Goal: Information Seeking & Learning: Understand process/instructions

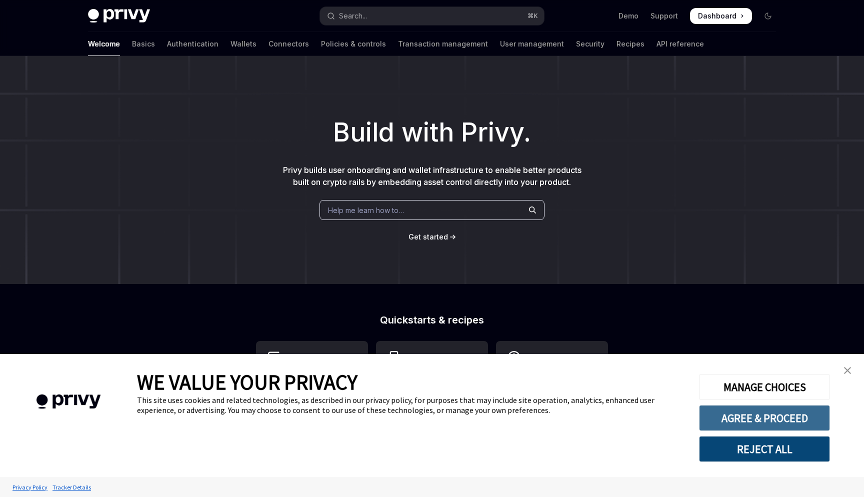
click at [773, 416] on button "AGREE & PROCEED" at bounding box center [764, 418] width 131 height 26
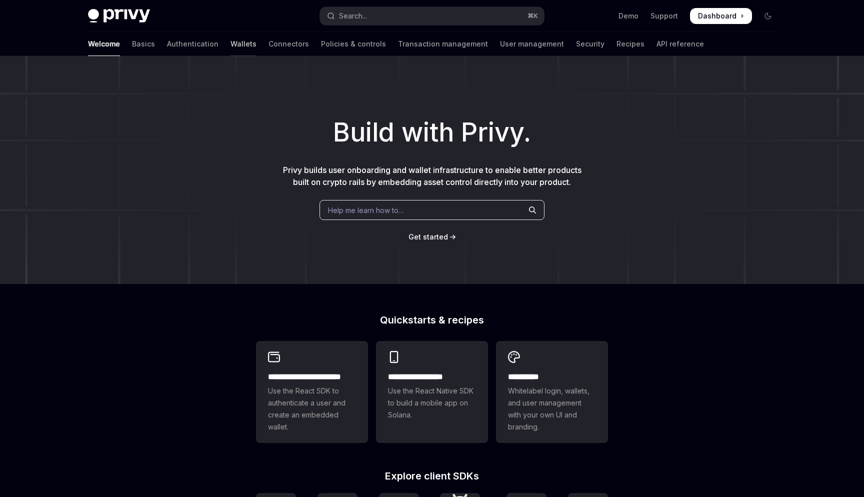
click at [231, 44] on link "Wallets" at bounding box center [244, 44] width 26 height 24
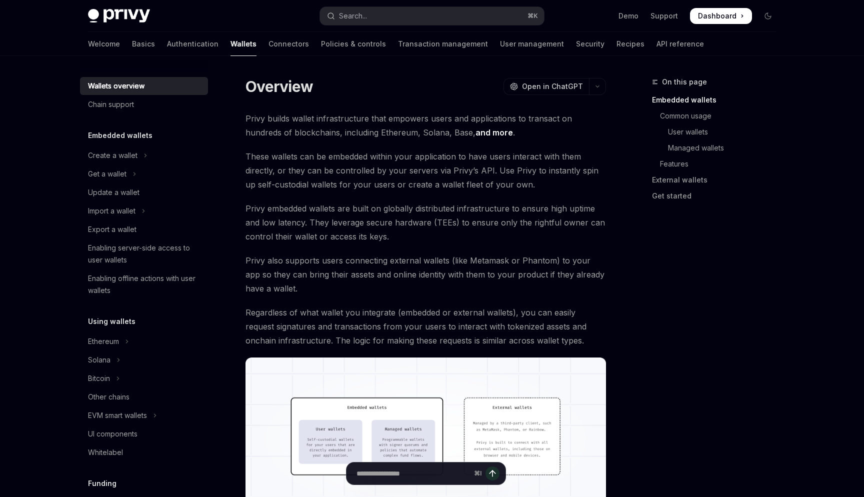
scroll to position [20, 0]
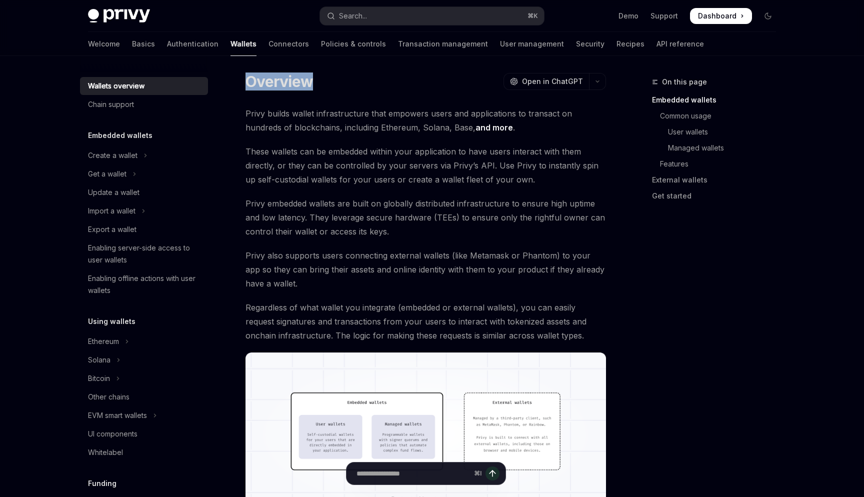
drag, startPoint x: 320, startPoint y: 81, endPoint x: 242, endPoint y: 81, distance: 78.5
click at [254, 82] on h1 "Overview" at bounding box center [280, 82] width 68 height 18
drag, startPoint x: 248, startPoint y: 82, endPoint x: 310, endPoint y: 82, distance: 61.5
click at [310, 82] on h1 "Overview" at bounding box center [280, 82] width 68 height 18
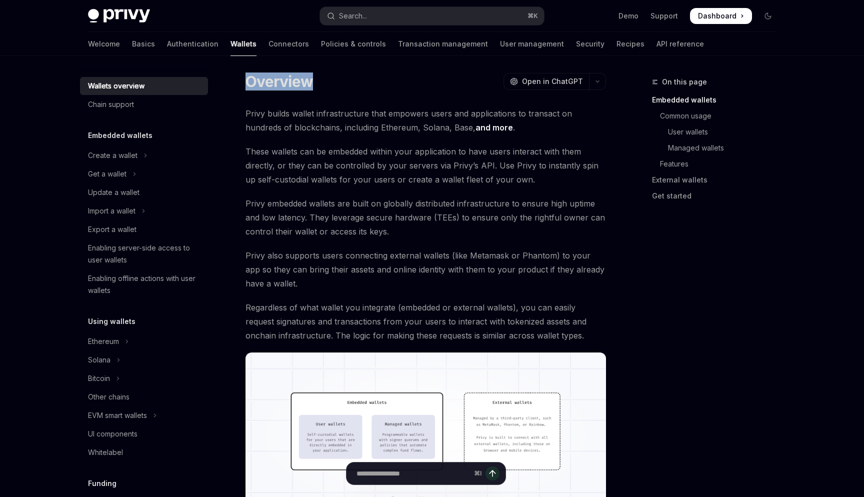
click at [336, 83] on div "Overview OpenAI Open in ChatGPT" at bounding box center [426, 82] width 361 height 18
click at [137, 157] on div "Create a wallet" at bounding box center [113, 156] width 50 height 12
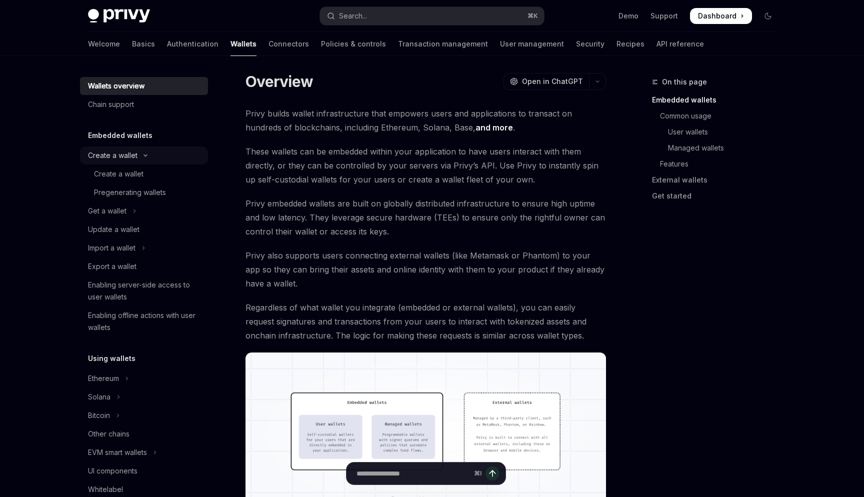
type textarea "*"
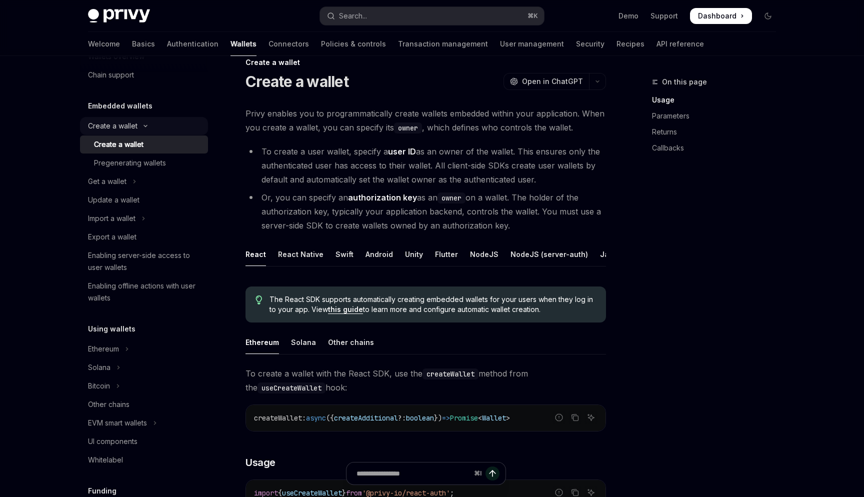
scroll to position [31, 0]
